Goal: Navigation & Orientation: Find specific page/section

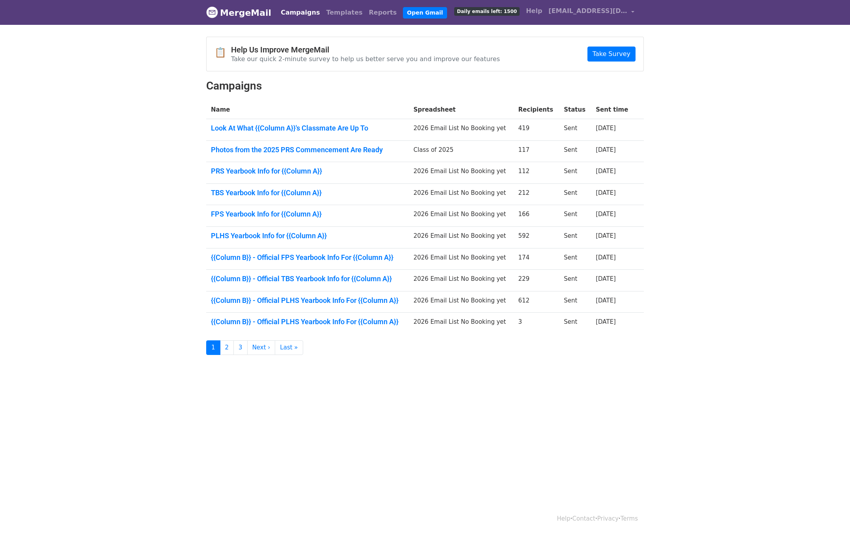
scroll to position [0, 0]
click at [403, 12] on link "Open Gmail" at bounding box center [425, 12] width 44 height 11
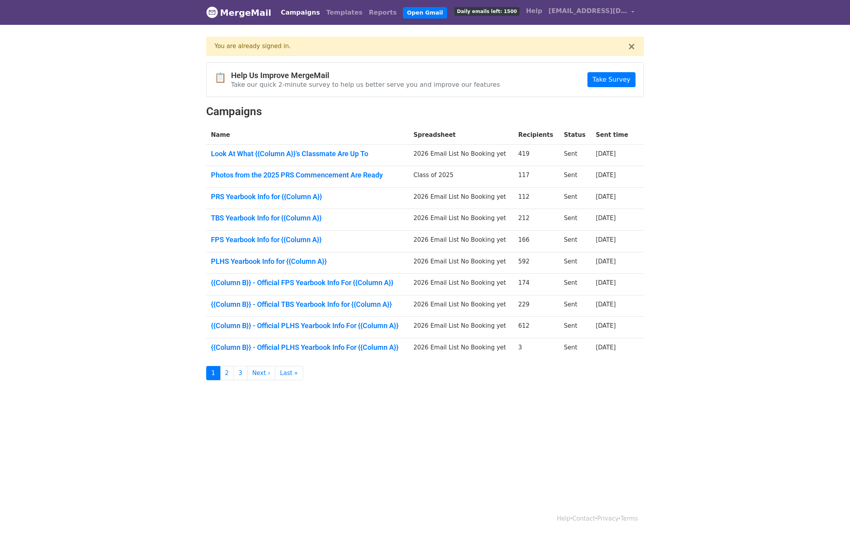
click at [294, 12] on link "Campaigns" at bounding box center [300, 13] width 45 height 16
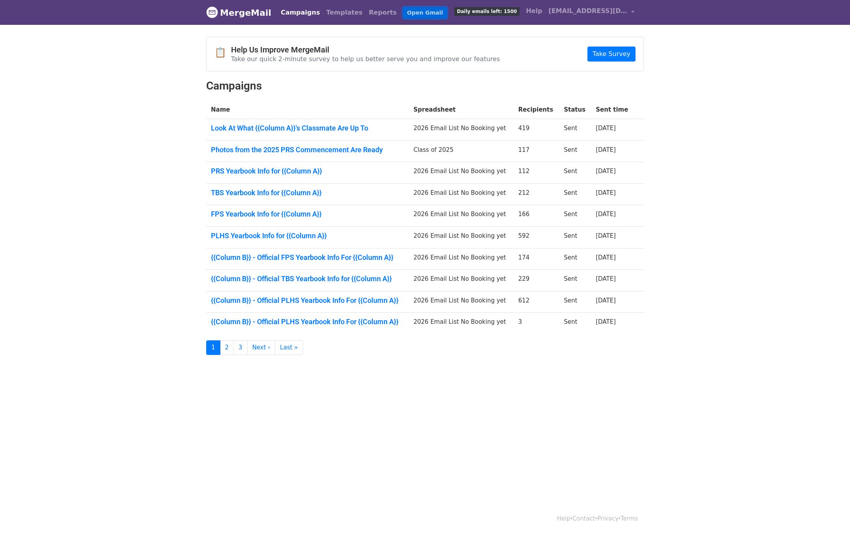
click at [403, 11] on link "Open Gmail" at bounding box center [425, 12] width 44 height 11
click at [278, 13] on link "Campaigns" at bounding box center [300, 13] width 45 height 16
